Goal: Task Accomplishment & Management: Manage account settings

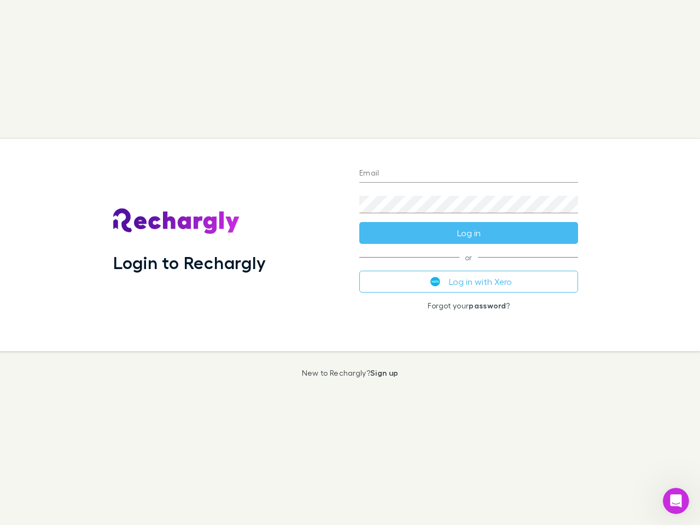
click at [350, 263] on div "Login to Rechargly" at bounding box center [228, 245] width 246 height 212
click at [469, 174] on input "Email" at bounding box center [469, 174] width 219 height 18
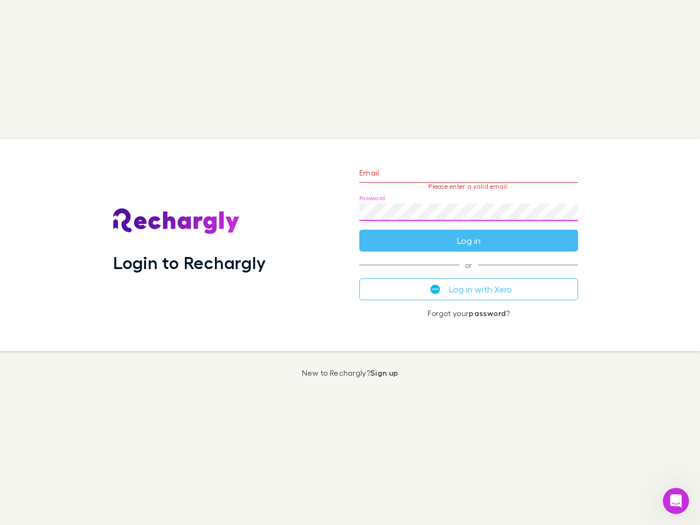
click at [469, 233] on form "Email Please enter a valid email. Password Log in" at bounding box center [469, 204] width 219 height 95
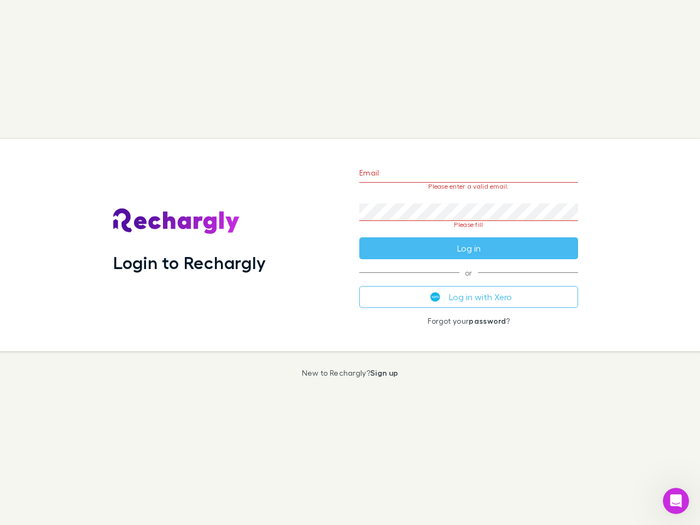
click at [469, 282] on div "Email Please enter a valid email. Password Please fill Log in or Log in with Xe…" at bounding box center [469, 245] width 236 height 212
click at [676, 501] on icon "Open Intercom Messenger" at bounding box center [677, 501] width 18 height 18
